Goal: Task Accomplishment & Management: Use online tool/utility

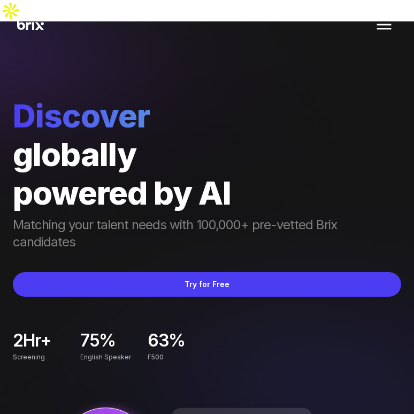
click at [385, 37] on img at bounding box center [384, 25] width 26 height 26
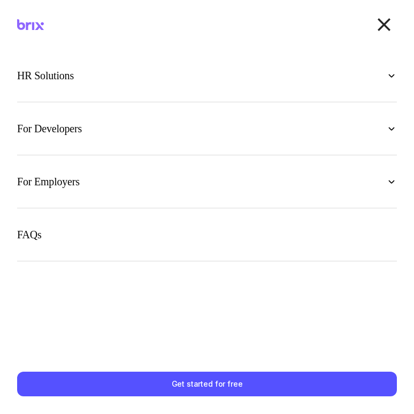
click at [383, 24] on img at bounding box center [384, 25] width 26 height 26
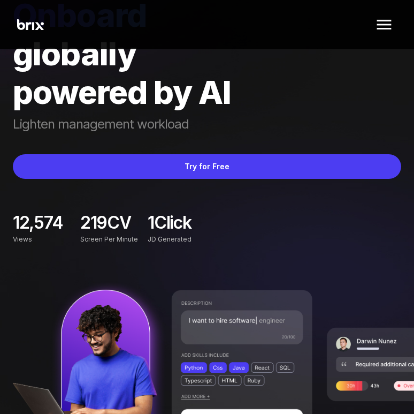
scroll to position [101, 0]
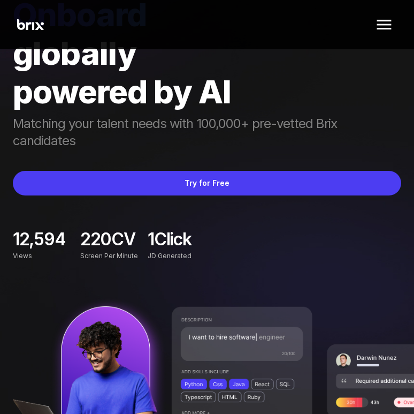
click at [105, 230] on span "220" at bounding box center [95, 239] width 31 height 18
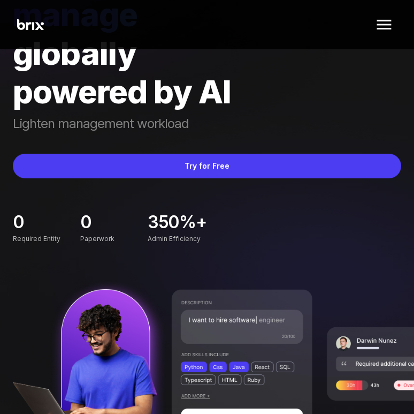
click at [85, 213] on span "0" at bounding box center [85, 222] width 11 height 18
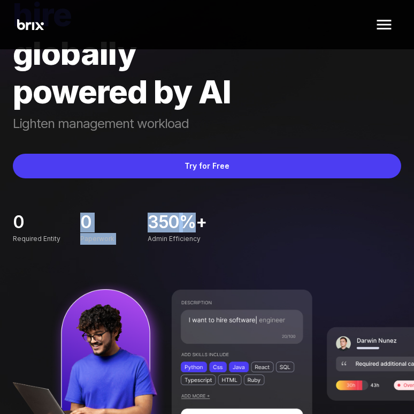
drag, startPoint x: 79, startPoint y: 201, endPoint x: 193, endPoint y: 201, distance: 114.0
click at [193, 213] on div "0 Required Entity 0 Paperwork 350 %+ Admin Efficiency" at bounding box center [144, 229] width 262 height 32
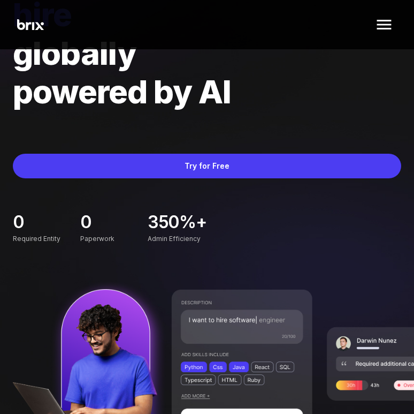
click at [198, 214] on span "%+" at bounding box center [192, 223] width 27 height 18
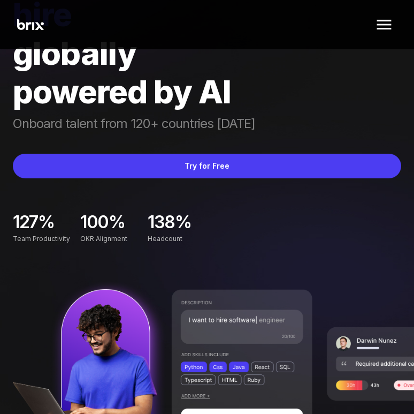
scroll to position [111, 0]
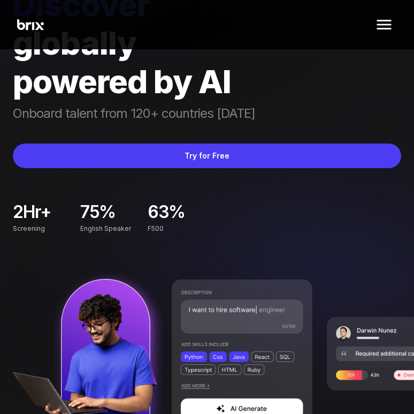
click at [383, 19] on img at bounding box center [384, 25] width 26 height 26
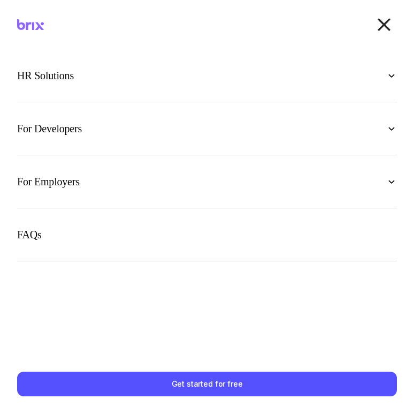
scroll to position [0, 0]
click at [394, 21] on img at bounding box center [384, 25] width 26 height 26
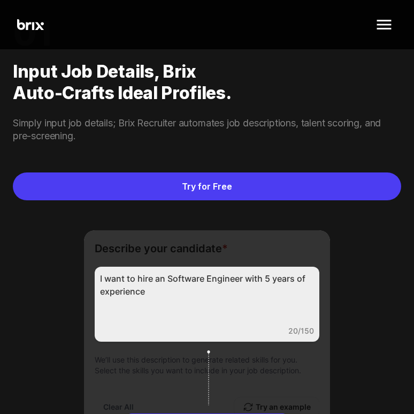
scroll to position [1048, 0]
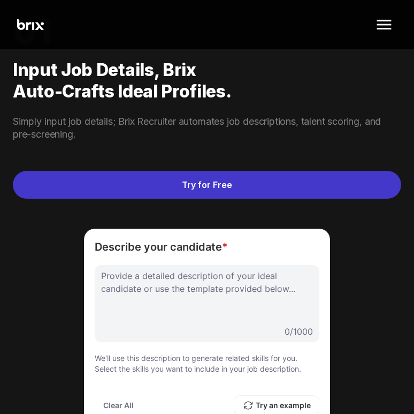
click at [224, 171] on link "Try for Free" at bounding box center [207, 185] width 389 height 28
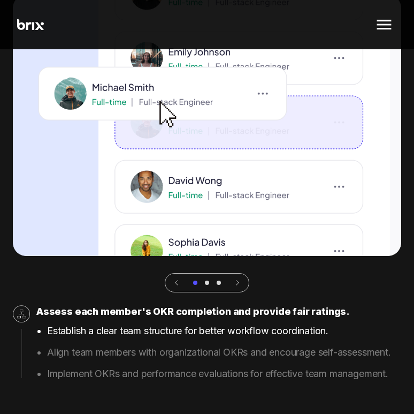
scroll to position [3911, 0]
